Goal: Check status: Check status

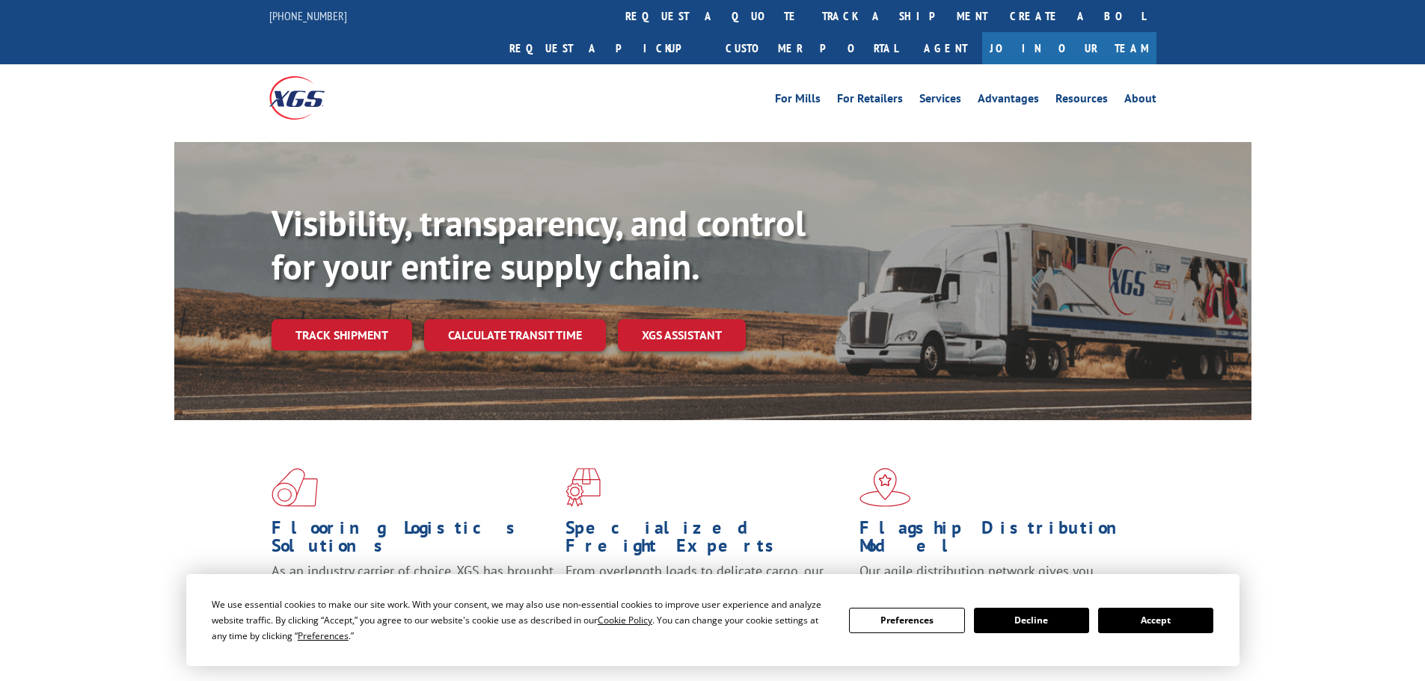
click at [330, 319] on link "Track shipment" at bounding box center [341, 334] width 141 height 31
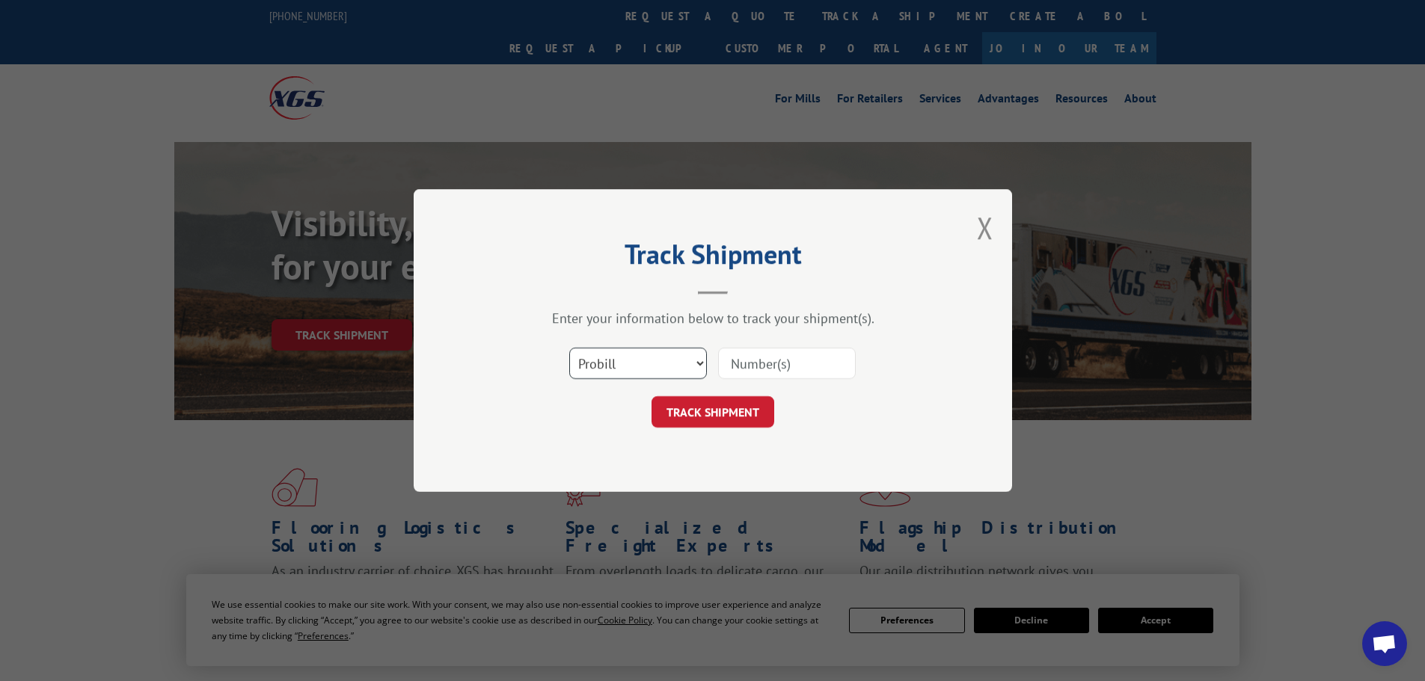
click at [698, 362] on select "Select category... Probill BOL PO" at bounding box center [638, 363] width 138 height 31
select select "po"
click at [569, 348] on select "Select category... Probill BOL PO" at bounding box center [638, 363] width 138 height 31
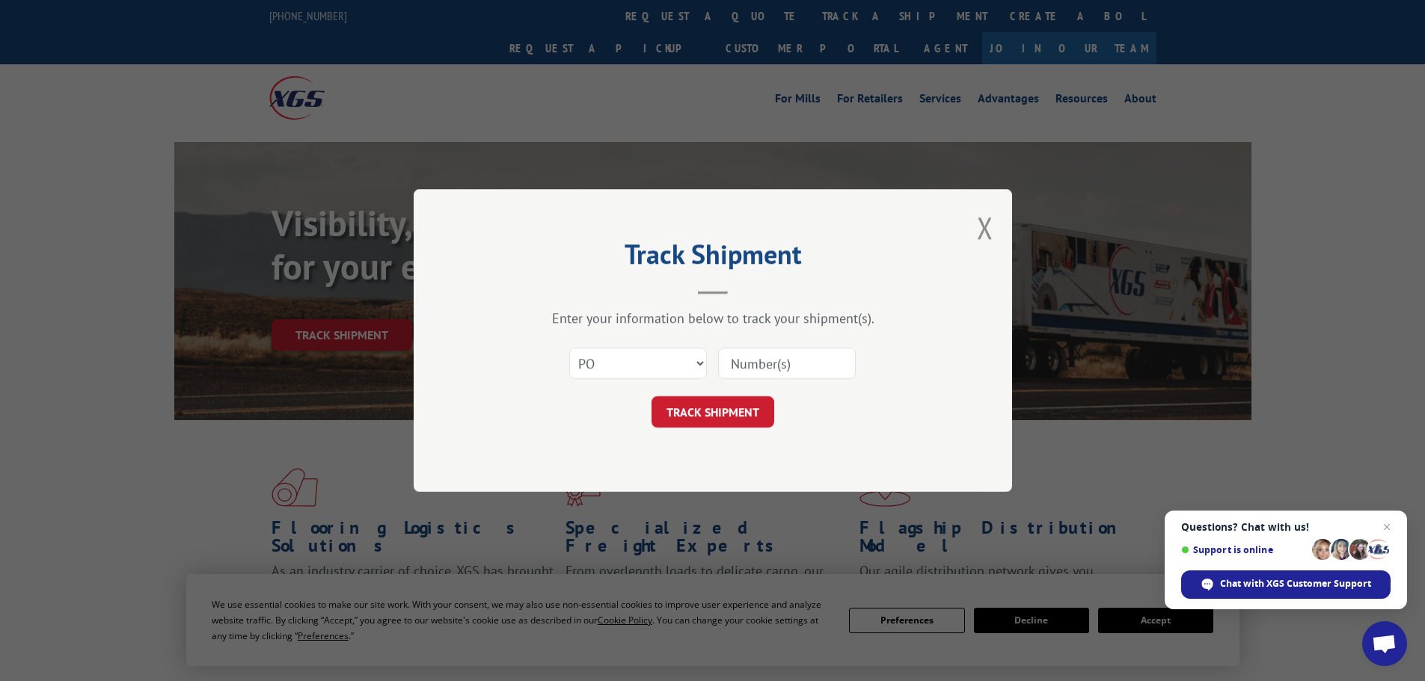
drag, startPoint x: 783, startPoint y: 343, endPoint x: 779, endPoint y: 351, distance: 9.0
click at [780, 350] on div "Select category... Probill BOL PO" at bounding box center [712, 363] width 449 height 49
click at [776, 361] on input at bounding box center [787, 363] width 138 height 31
paste input "14546239"
type input "14546239"
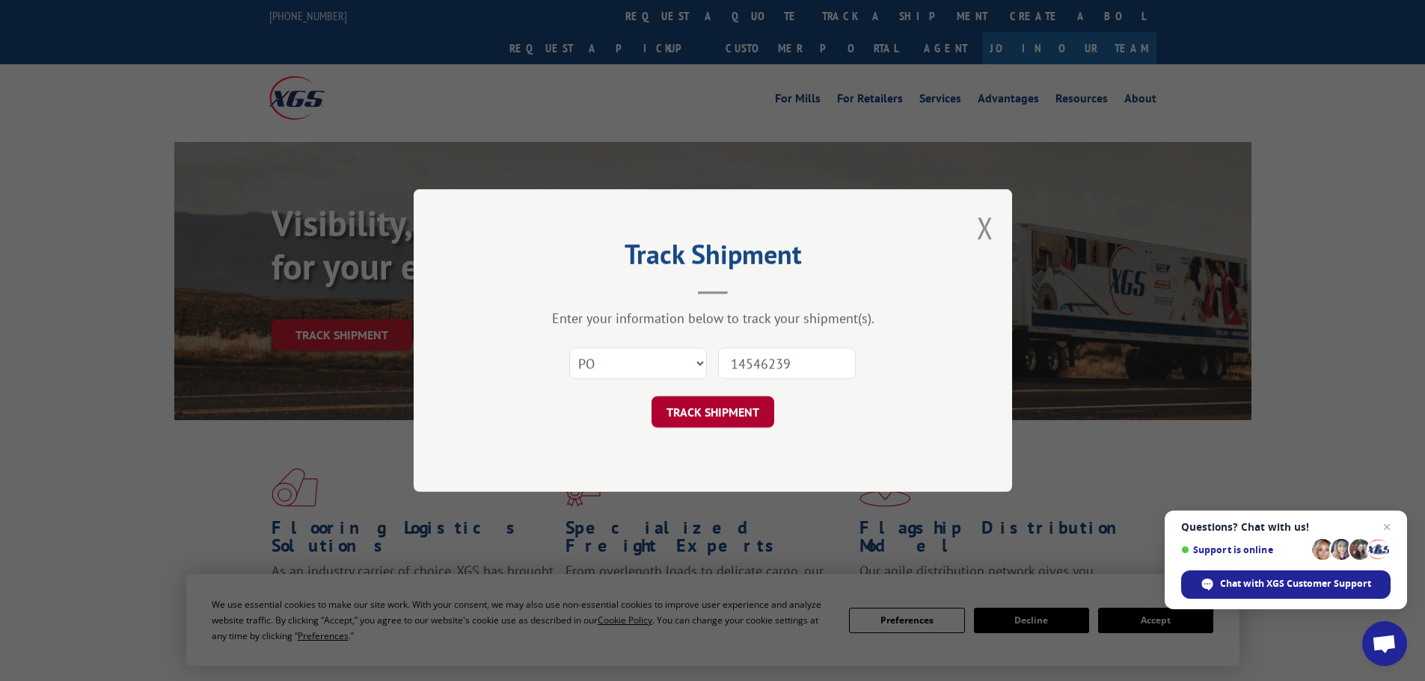
click at [716, 405] on button "TRACK SHIPMENT" at bounding box center [712, 411] width 123 height 31
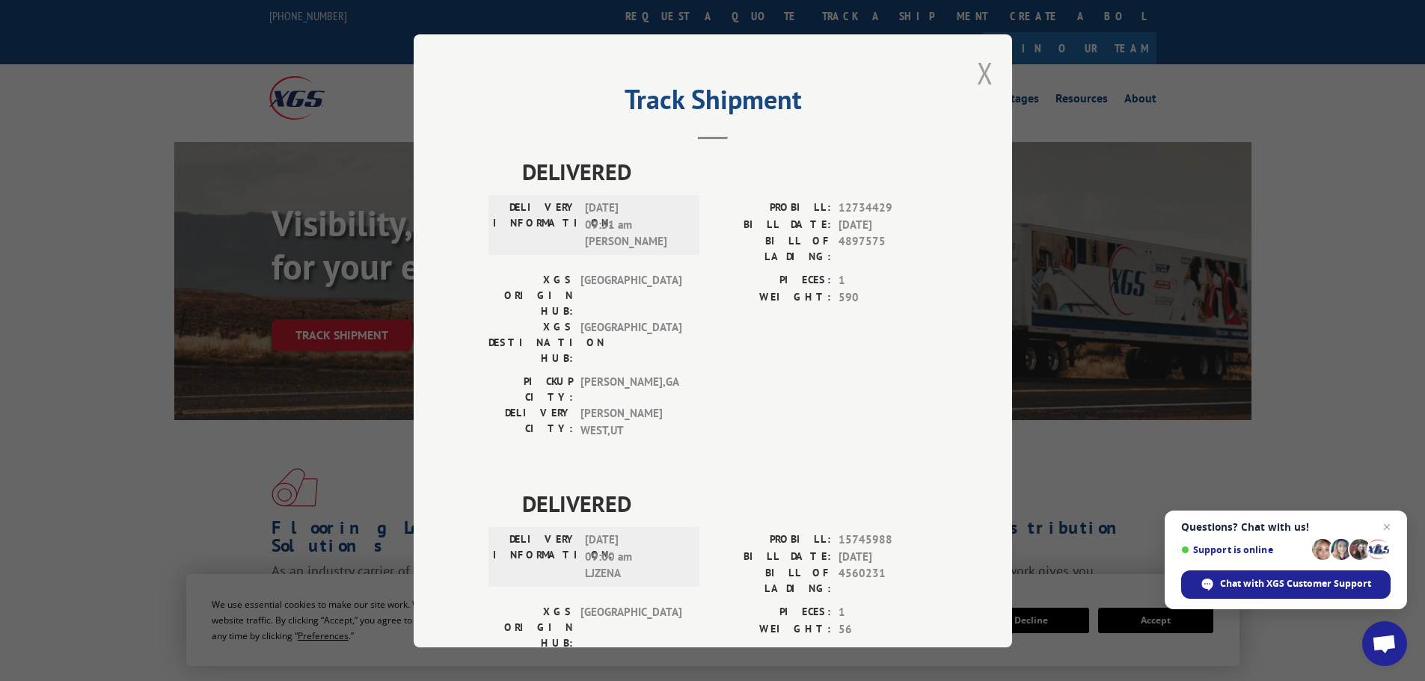
click at [977, 73] on button "Close modal" at bounding box center [985, 73] width 16 height 40
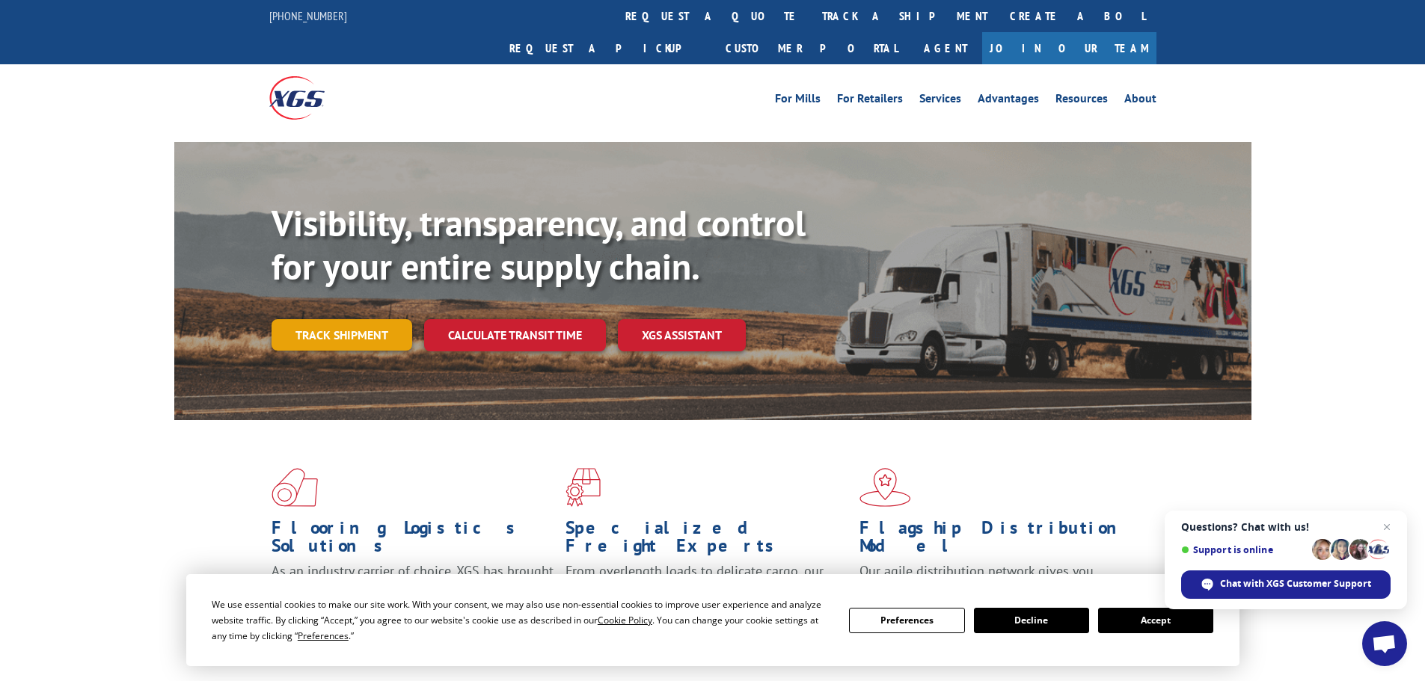
click at [331, 319] on link "Track shipment" at bounding box center [341, 334] width 141 height 31
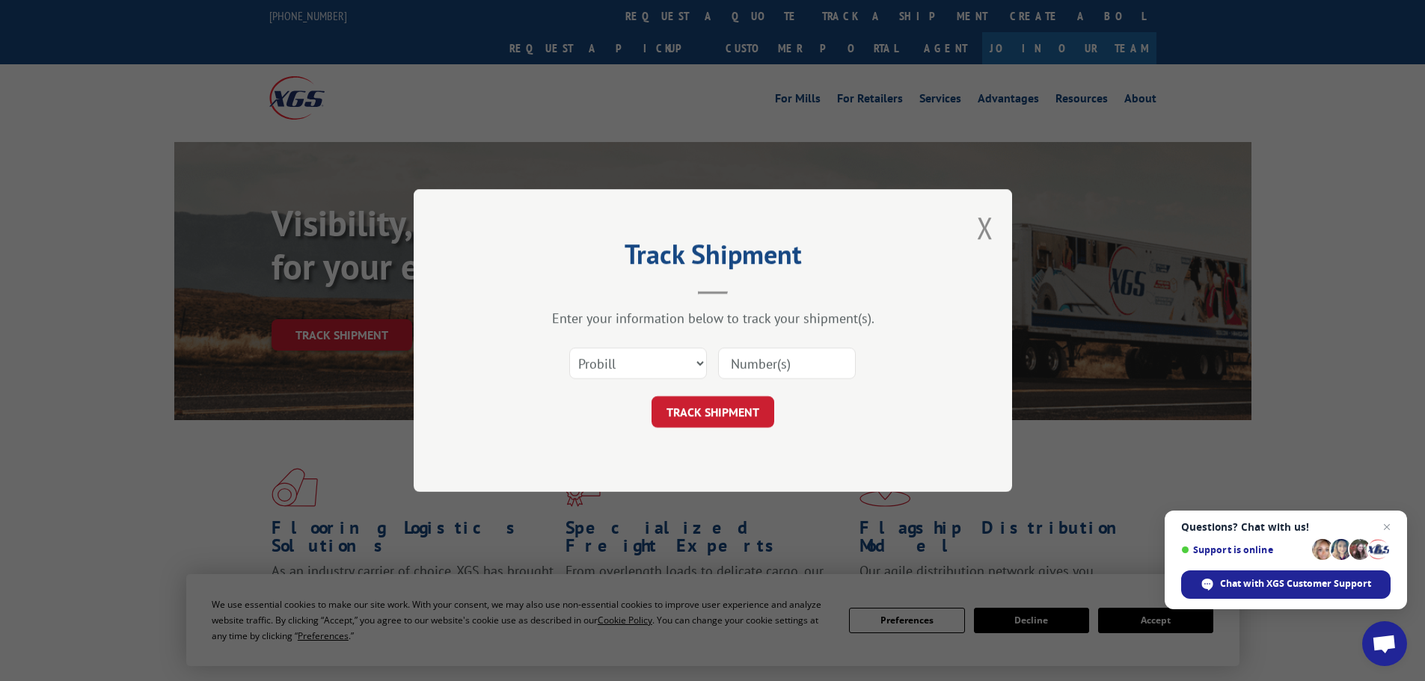
drag, startPoint x: 604, startPoint y: 347, endPoint x: 606, endPoint y: 366, distance: 19.5
click at [606, 365] on div "Select category... Probill BOL PO" at bounding box center [638, 363] width 136 height 34
click at [606, 368] on select "Select category... Probill BOL PO" at bounding box center [638, 363] width 138 height 31
select select "po"
click at [569, 348] on select "Select category... Probill BOL PO" at bounding box center [638, 363] width 138 height 31
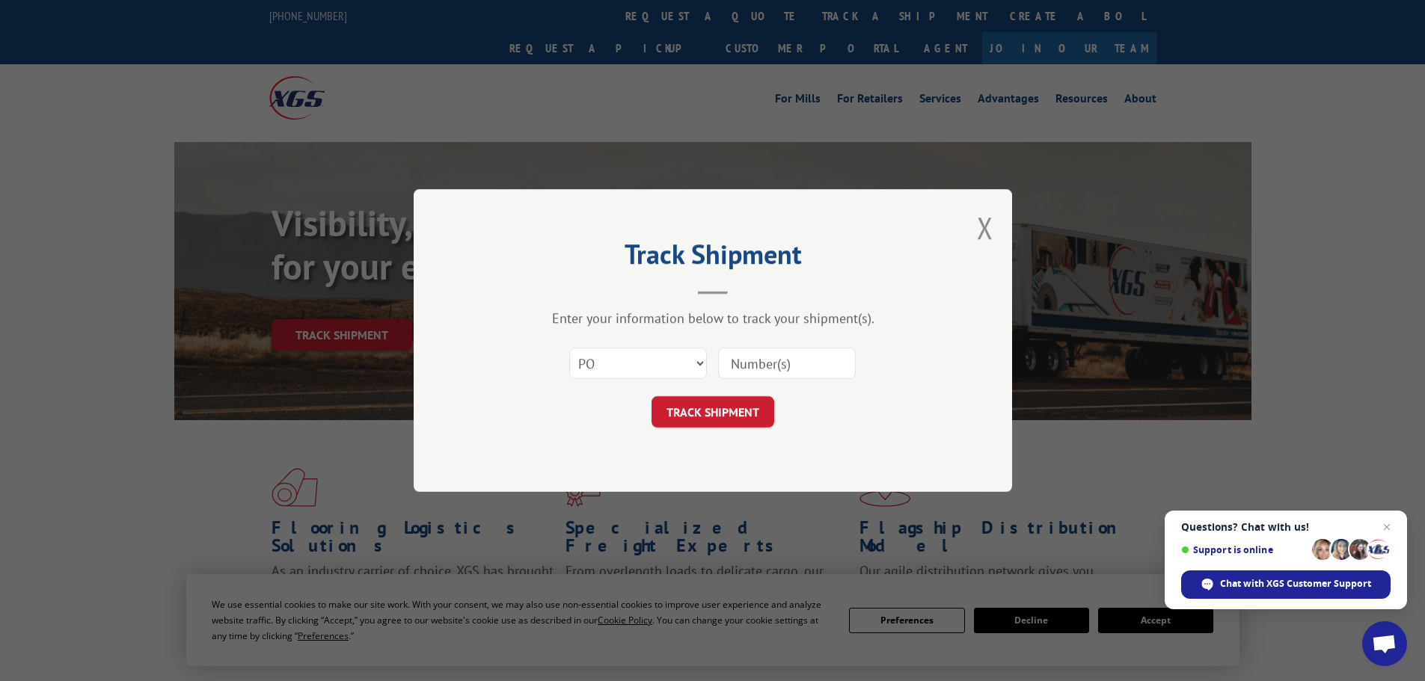
drag, startPoint x: 719, startPoint y: 369, endPoint x: 727, endPoint y: 367, distance: 7.8
click at [725, 367] on input at bounding box center [787, 363] width 138 height 31
paste input "14546127"
type input "14546127"
click at [714, 413] on button "TRACK SHIPMENT" at bounding box center [712, 411] width 123 height 31
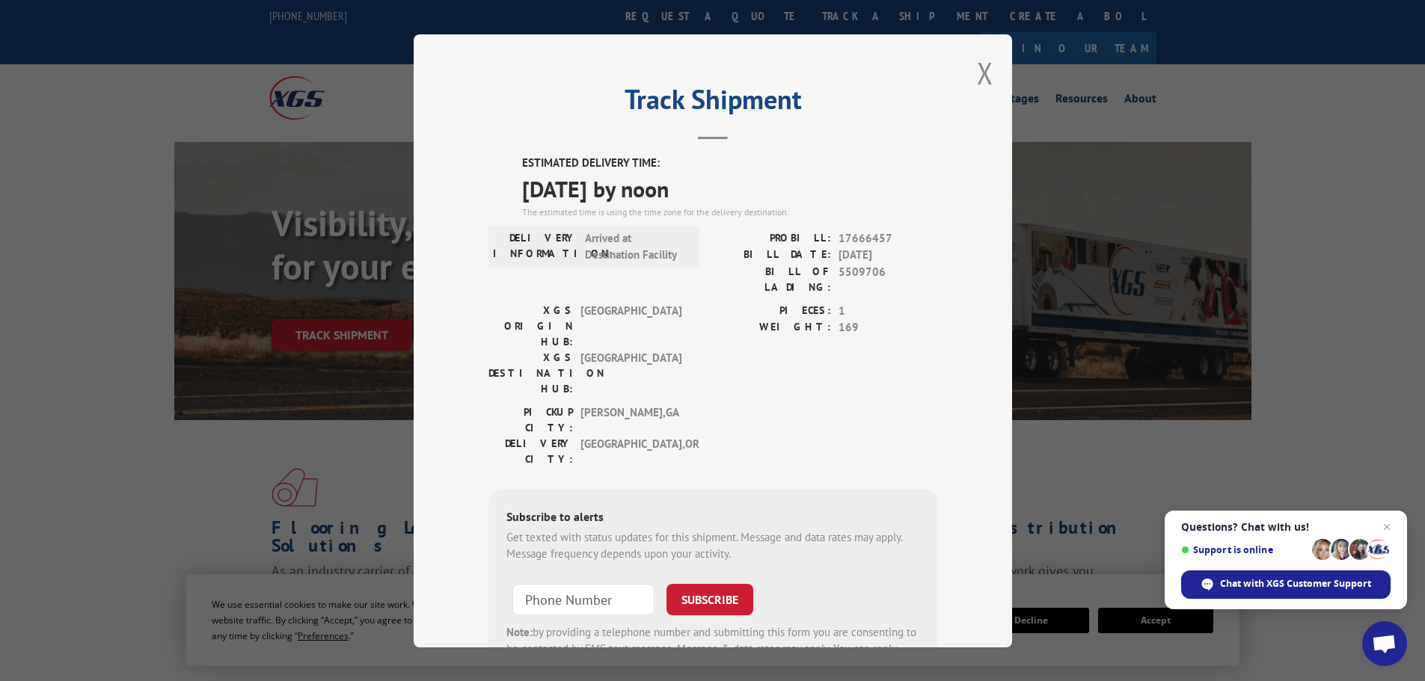
scroll to position [60, 0]
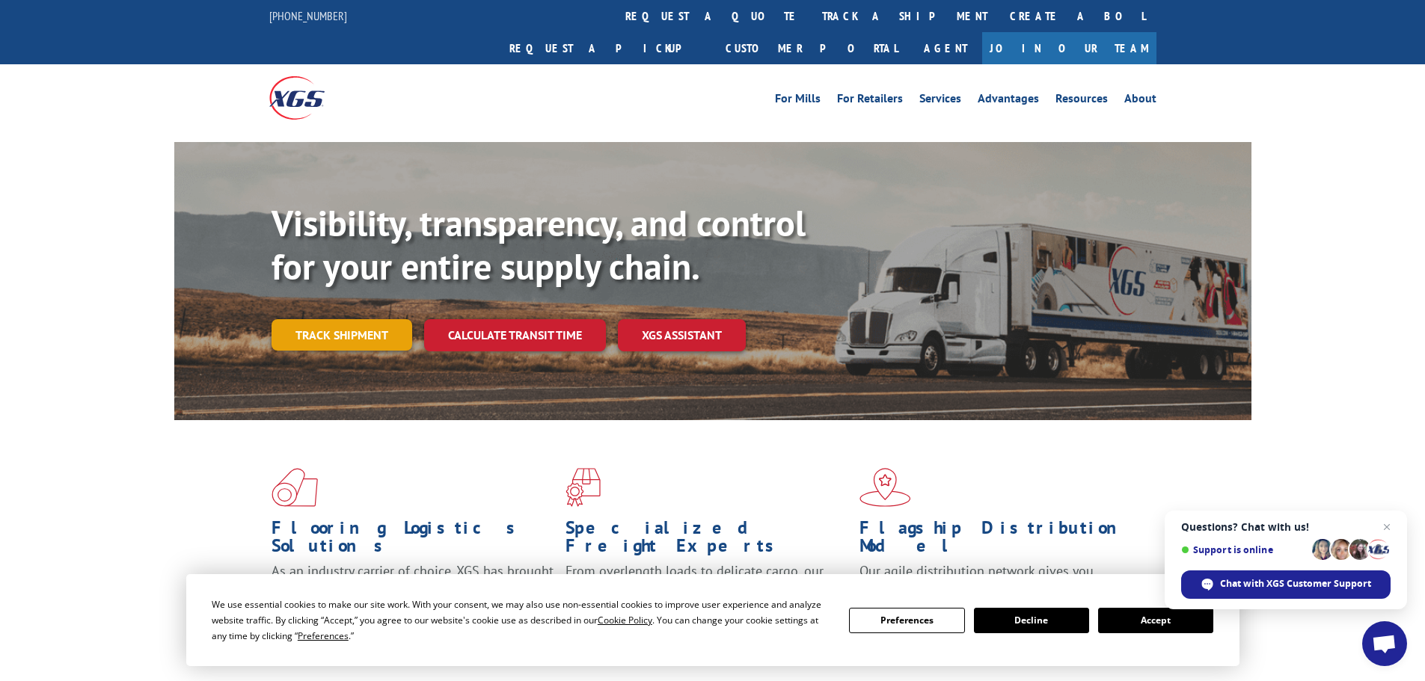
click at [366, 319] on link "Track shipment" at bounding box center [341, 334] width 141 height 31
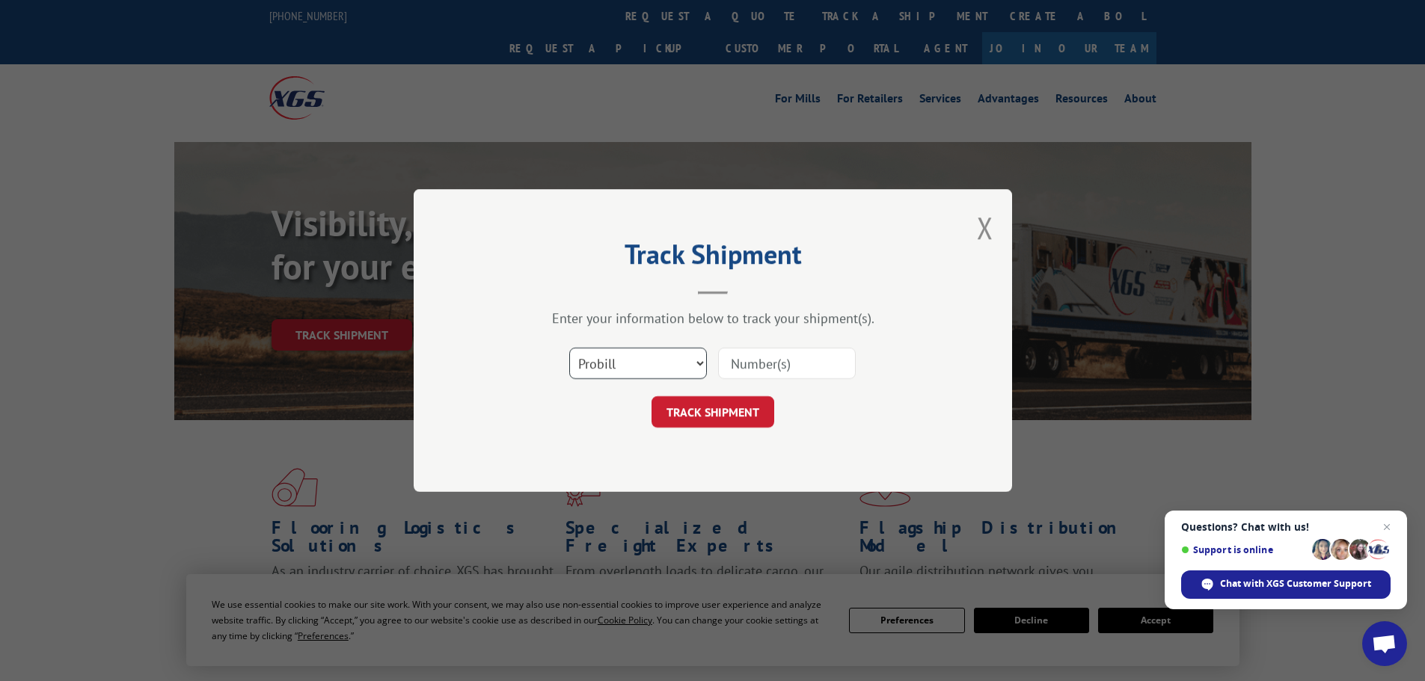
click at [658, 360] on select "Select category... Probill BOL PO" at bounding box center [638, 363] width 138 height 31
select select "bol"
click at [569, 348] on select "Select category... Probill BOL PO" at bounding box center [638, 363] width 138 height 31
click at [773, 362] on input at bounding box center [787, 363] width 138 height 31
paste input "5158522655"
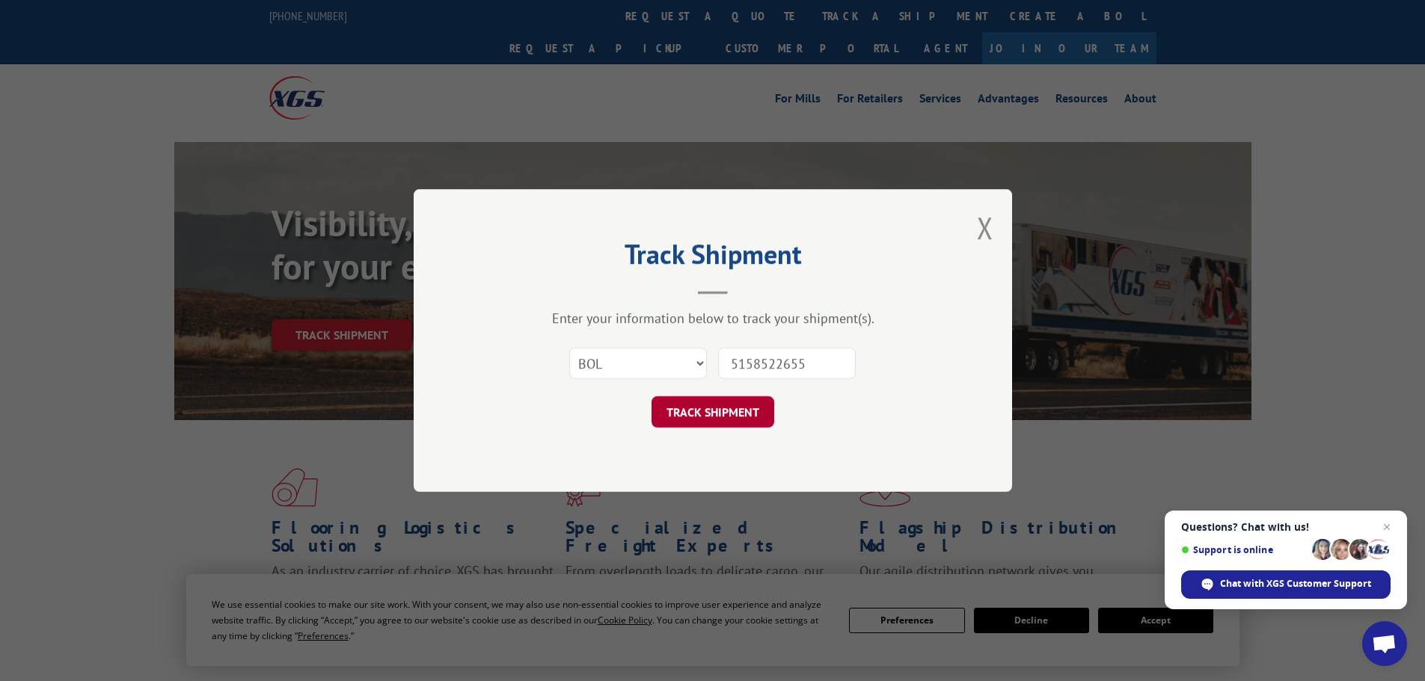
type input "5158522655"
click at [713, 415] on button "TRACK SHIPMENT" at bounding box center [712, 411] width 123 height 31
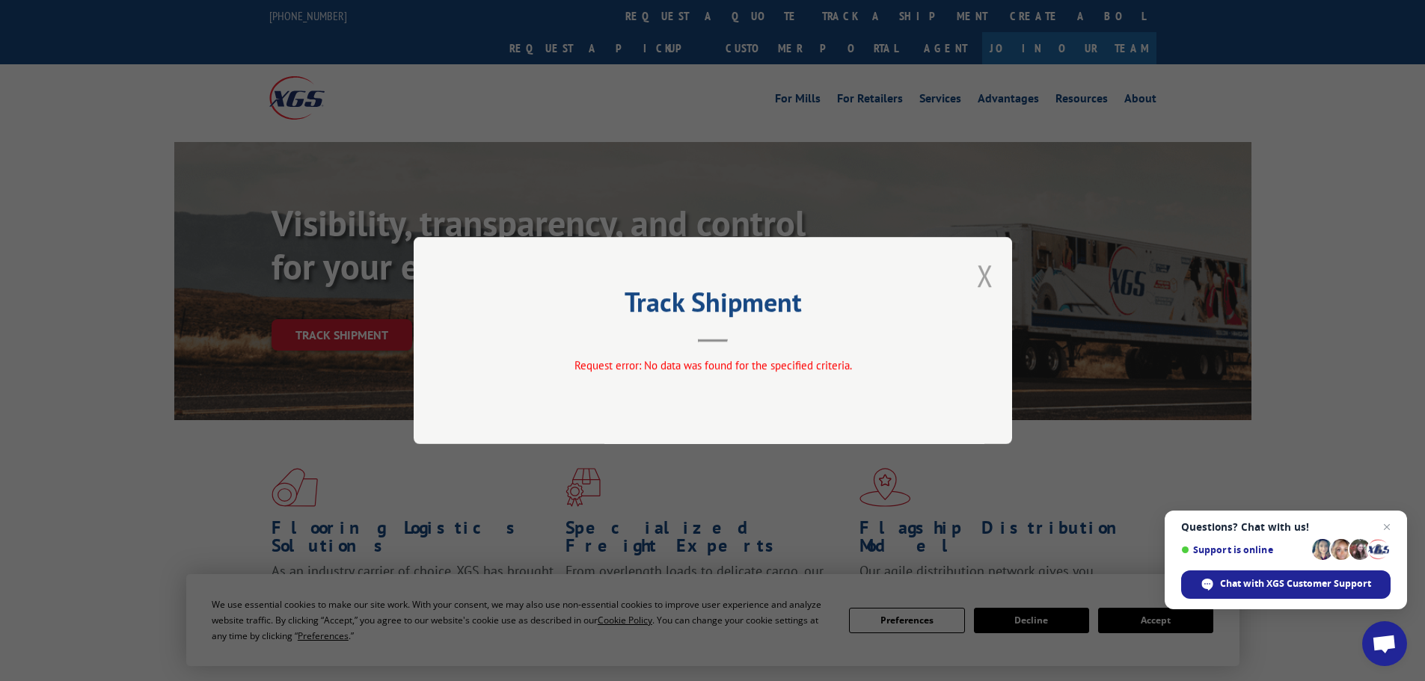
click at [992, 280] on button "Close modal" at bounding box center [985, 276] width 16 height 40
